Goal: Information Seeking & Learning: Learn about a topic

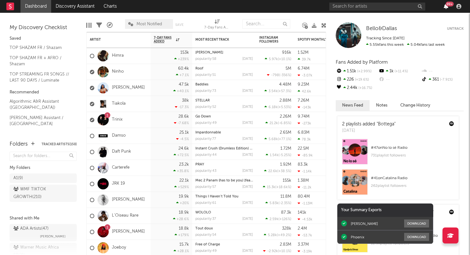
click at [445, 7] on icon "button" at bounding box center [446, 6] width 4 height 5
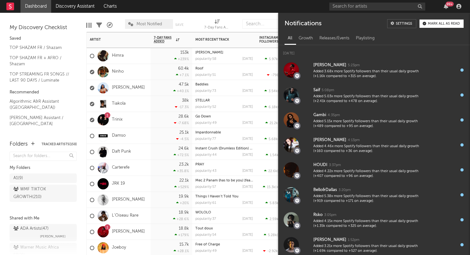
click at [137, 121] on div "1 Trinix" at bounding box center [119, 120] width 64 height 16
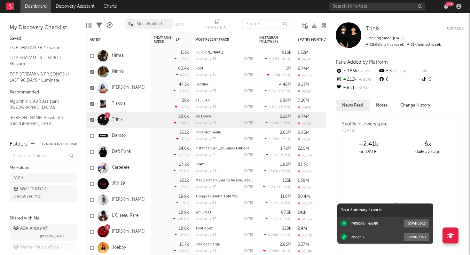
click at [116, 120] on link "Trinix" at bounding box center [117, 119] width 11 height 5
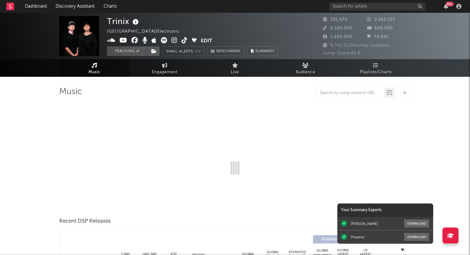
select select "6m"
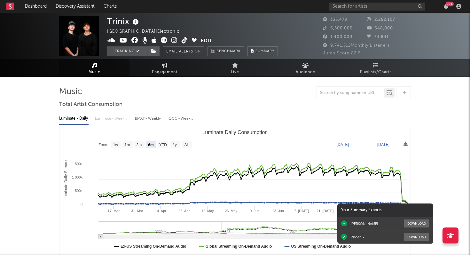
click at [447, 6] on div "99 +" at bounding box center [450, 4] width 8 height 5
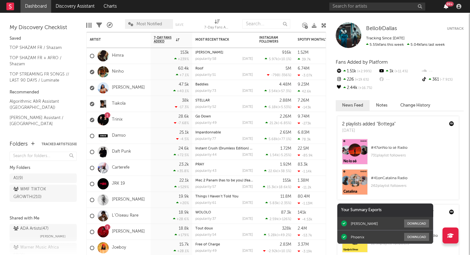
click at [447, 6] on icon "button" at bounding box center [446, 6] width 4 height 5
click at [173, 7] on nav "Dashboard Discovery Assistant Charts 99 +" at bounding box center [235, 6] width 470 height 13
click at [118, 120] on link "Trinix" at bounding box center [117, 119] width 11 height 5
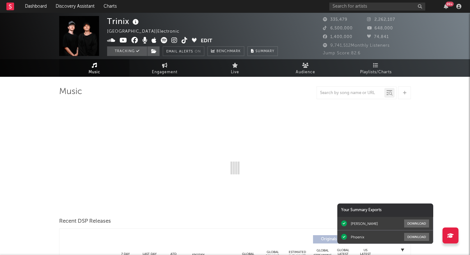
select select "6m"
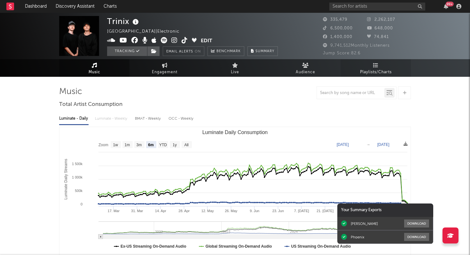
click at [378, 66] on icon at bounding box center [375, 65] width 5 height 5
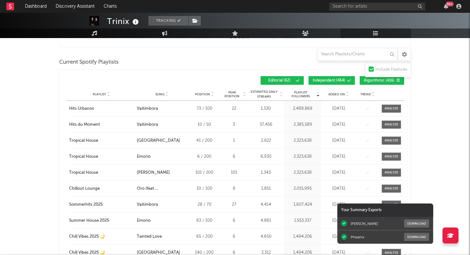
scroll to position [465, 0]
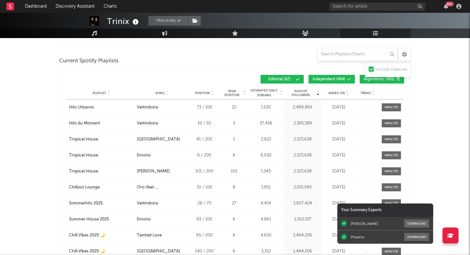
click at [331, 91] on span "Added On" at bounding box center [337, 93] width 17 height 4
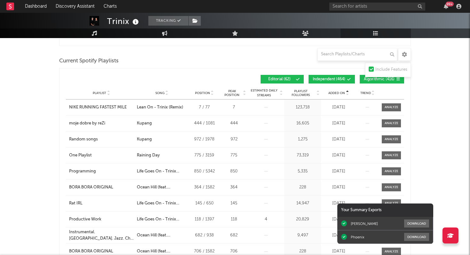
click at [331, 91] on span "Added On" at bounding box center [337, 93] width 17 height 4
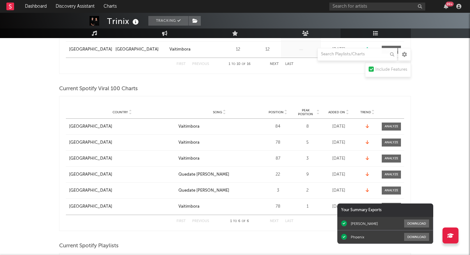
scroll to position [155, 0]
